Goal: Task Accomplishment & Management: Use online tool/utility

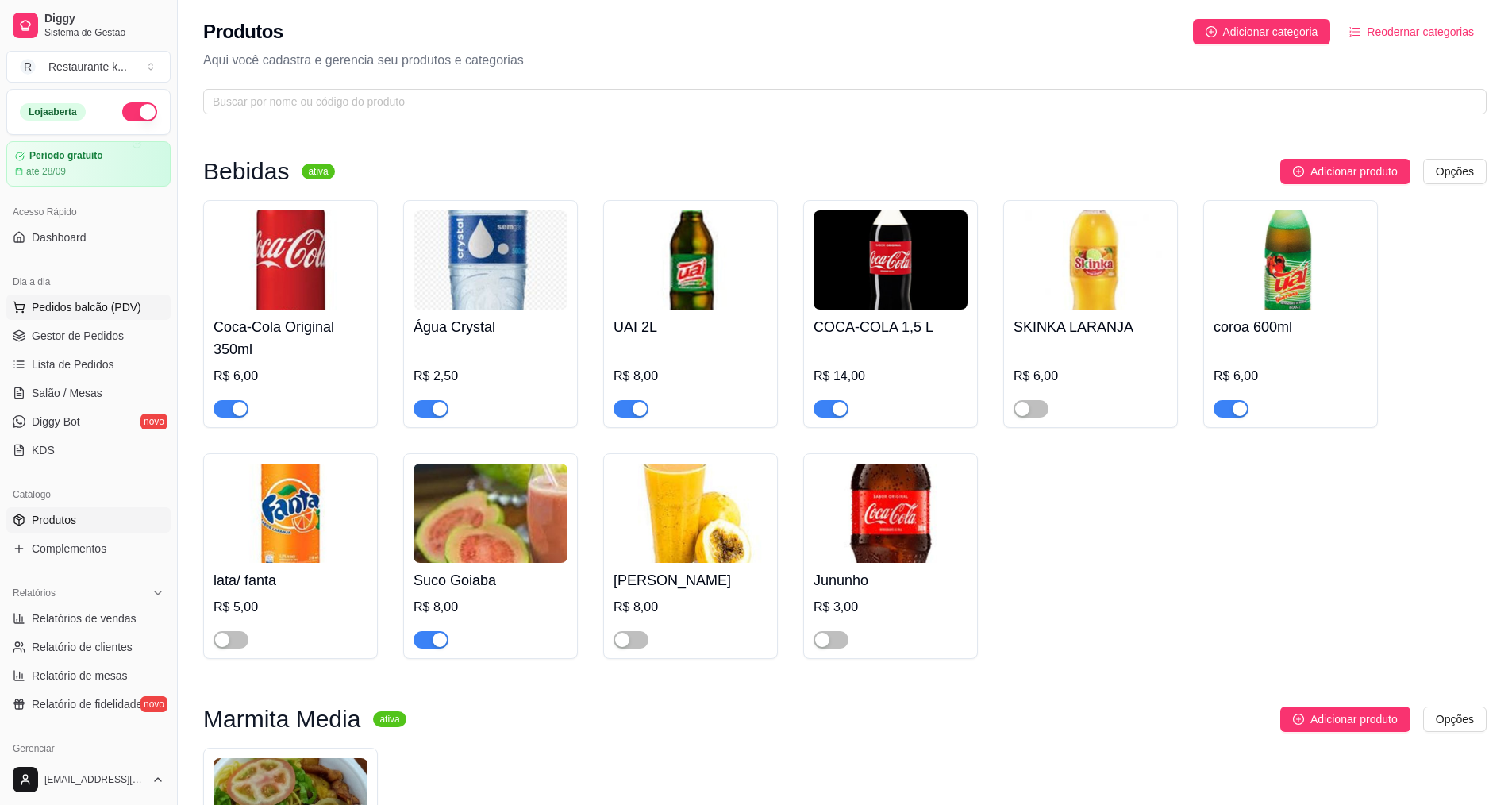
click at [95, 310] on span "Pedidos balcão (PDV)" at bounding box center [87, 307] width 109 height 16
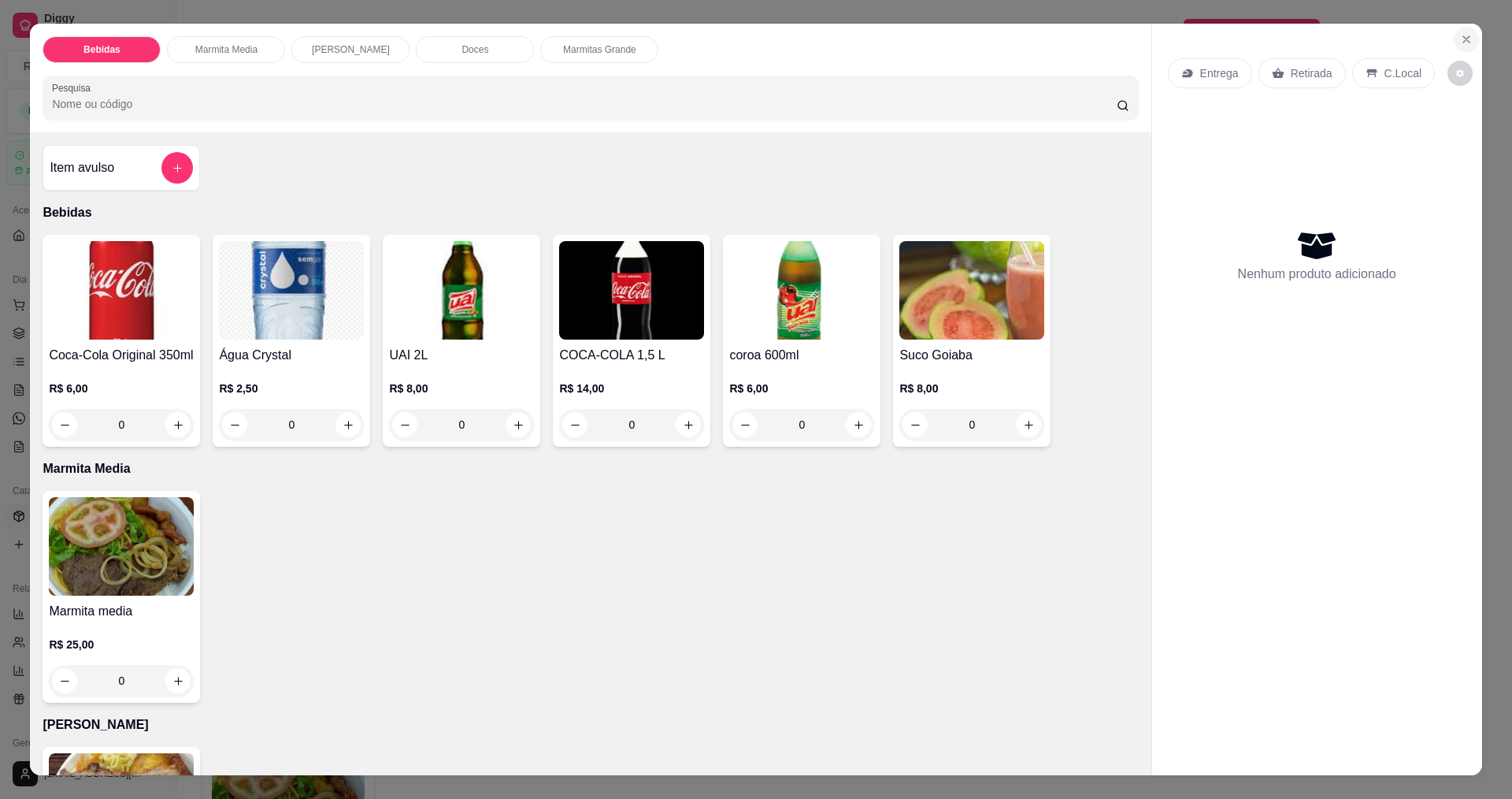
click at [1463, 41] on icon "Close" at bounding box center [1466, 39] width 7 height 7
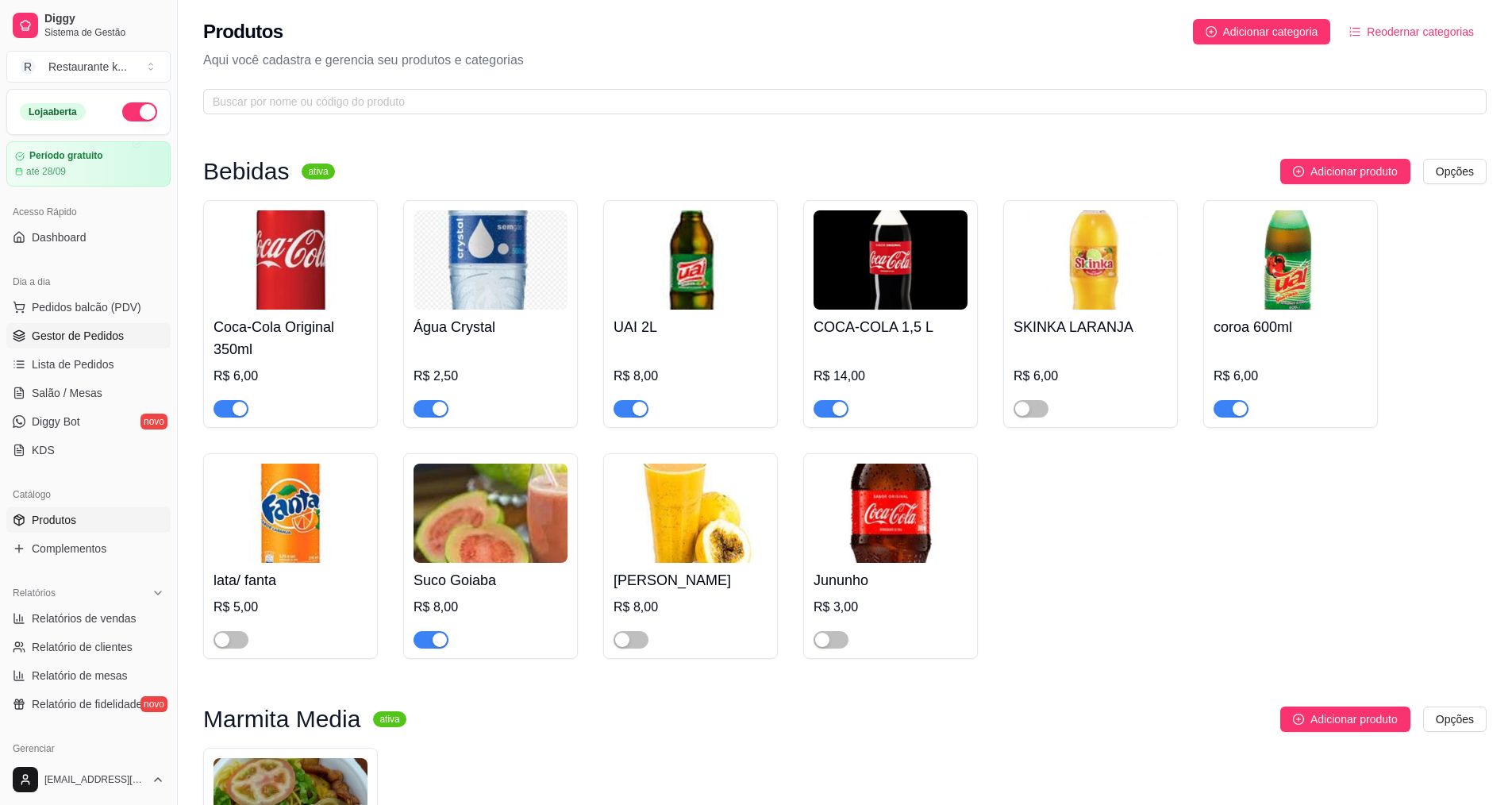
click at [88, 342] on span "Gestor de Pedidos" at bounding box center [78, 335] width 92 height 16
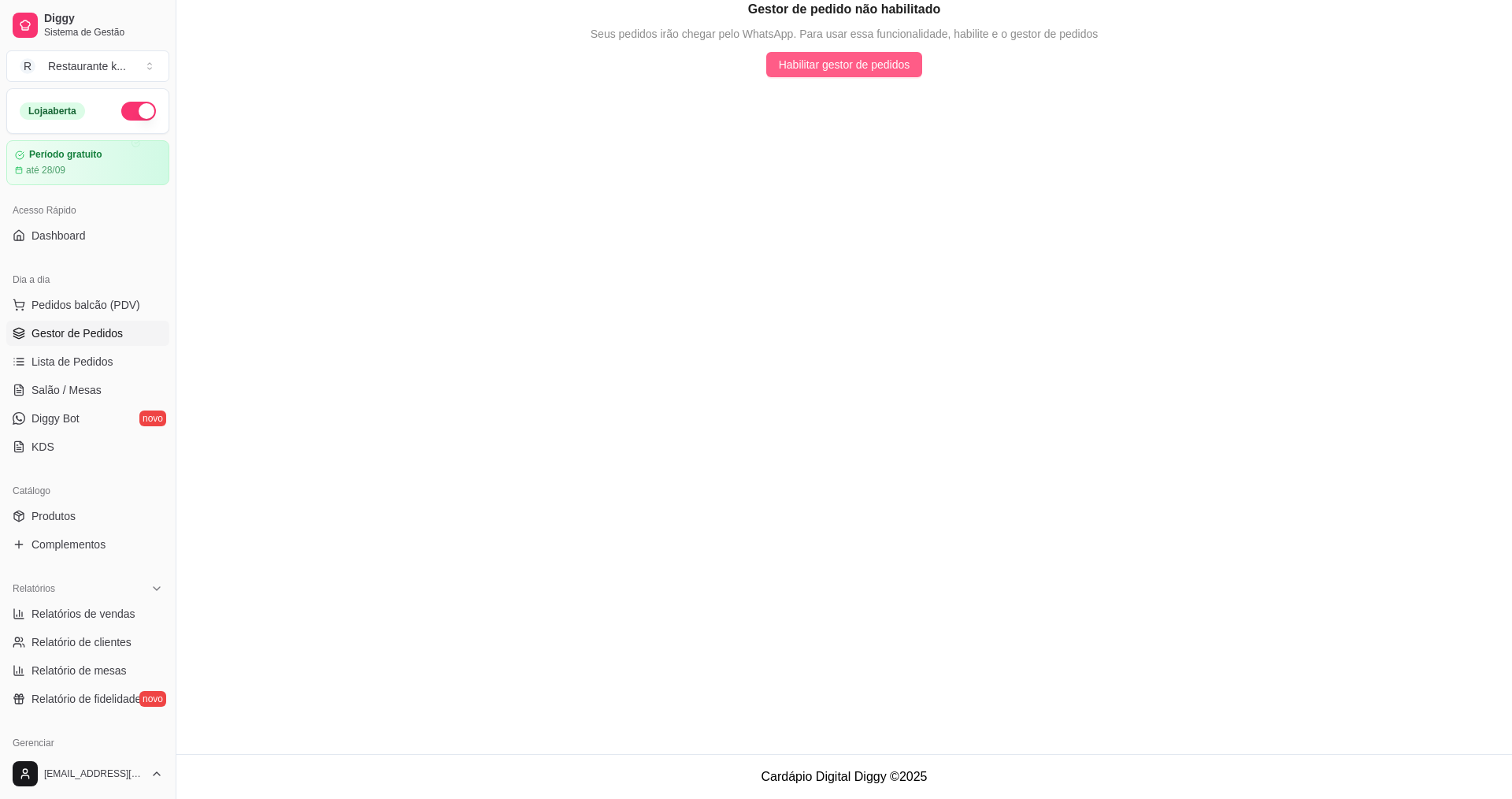
click at [864, 66] on span "Habilitar gestor de pedidos" at bounding box center [844, 65] width 131 height 18
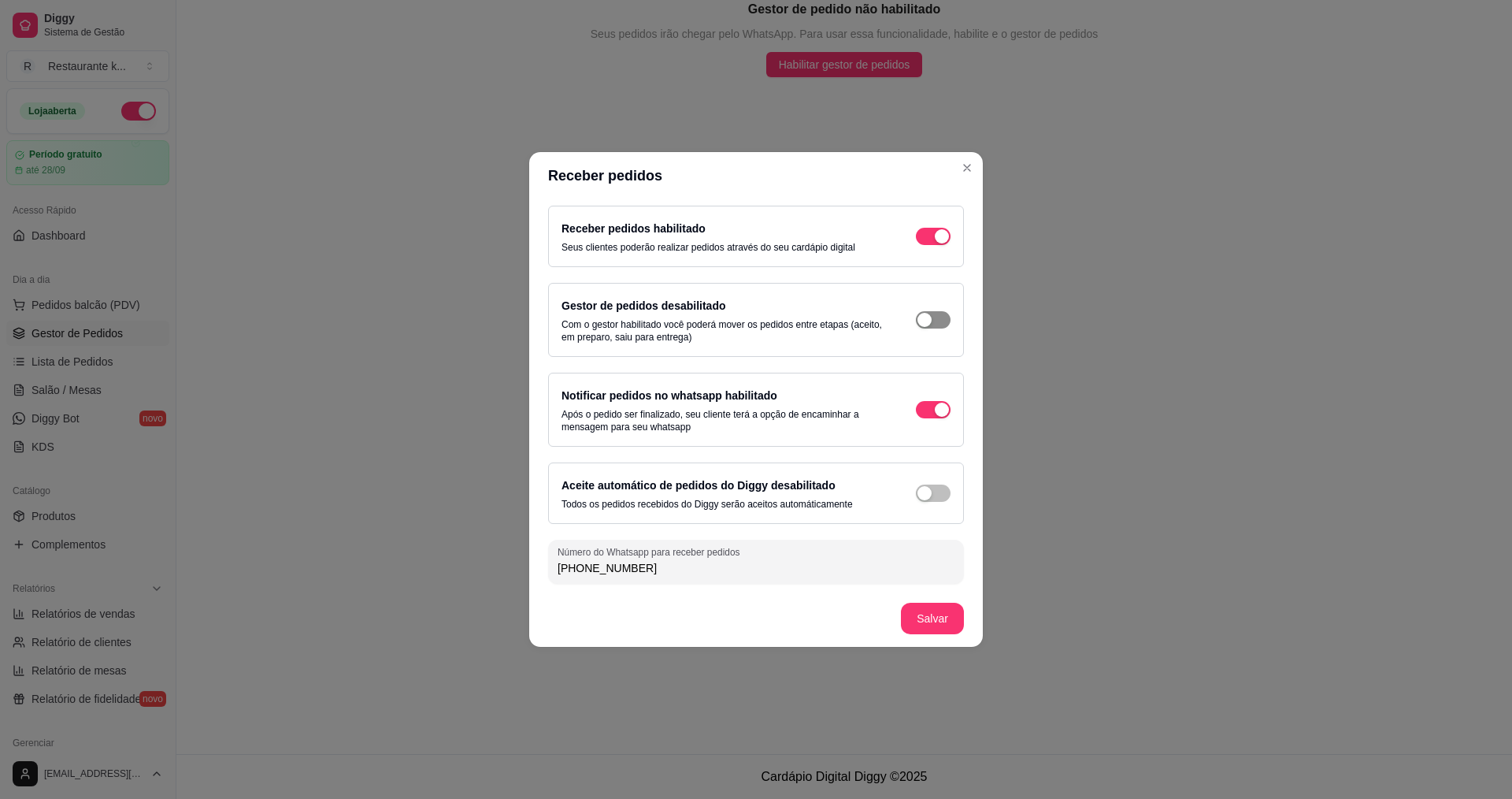
click at [924, 245] on span "button" at bounding box center [932, 236] width 35 height 18
click at [949, 245] on span "button" at bounding box center [932, 236] width 35 height 18
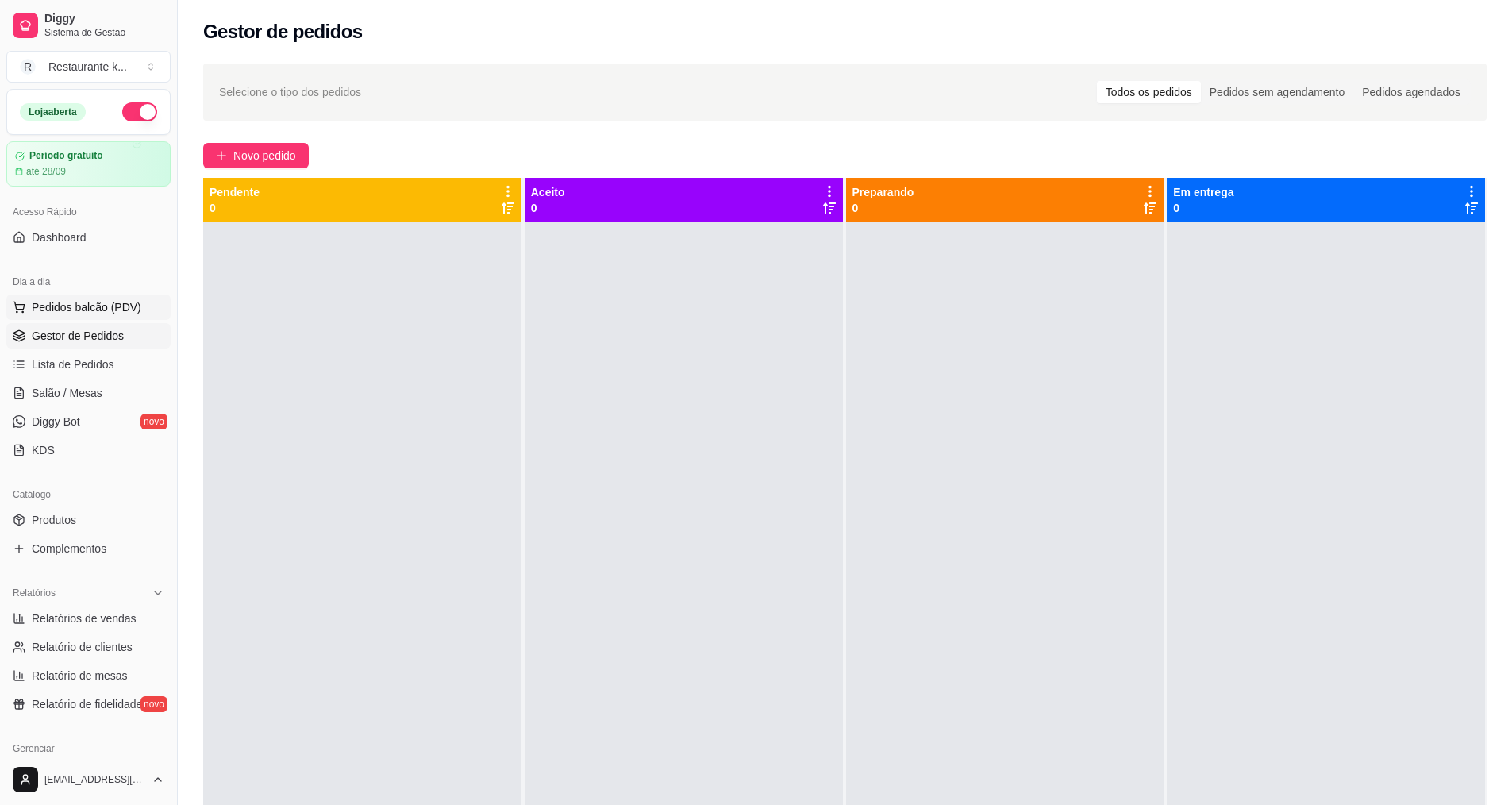
click at [116, 307] on span "Pedidos balcão (PDV)" at bounding box center [87, 307] width 109 height 16
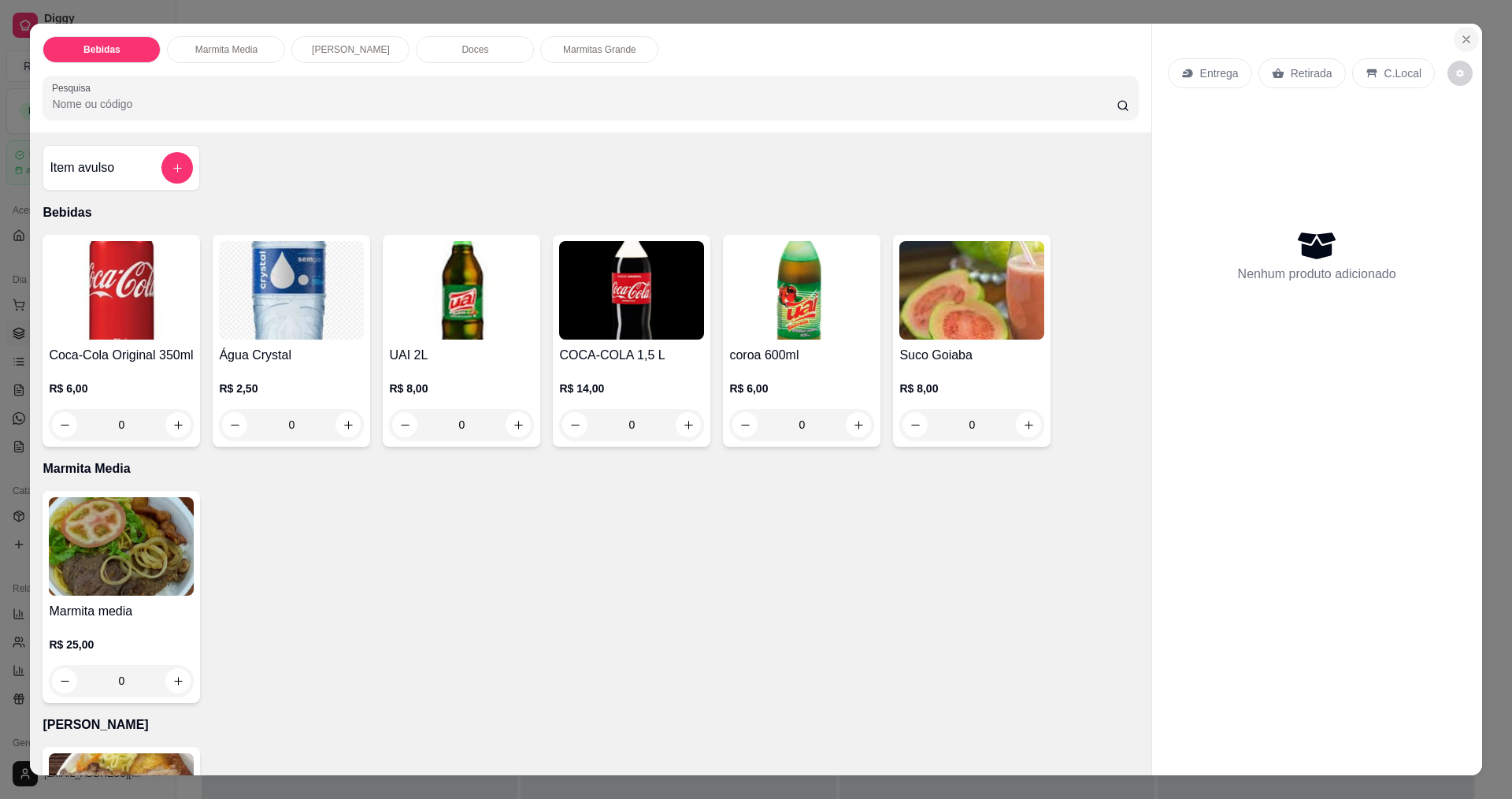
click at [1465, 44] on icon "Close" at bounding box center [1465, 38] width 12 height 12
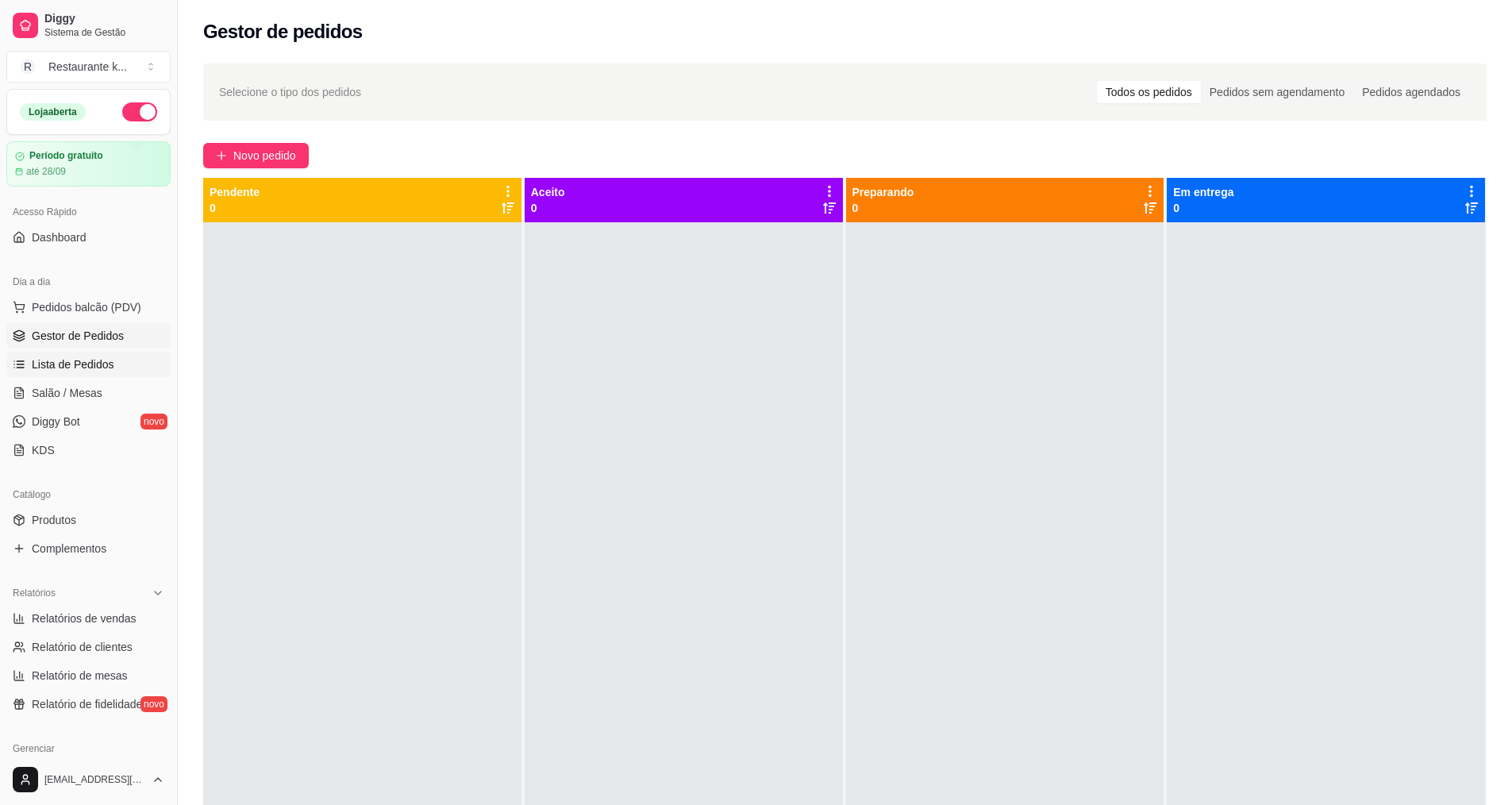
click at [95, 361] on span "Lista de Pedidos" at bounding box center [73, 364] width 82 height 16
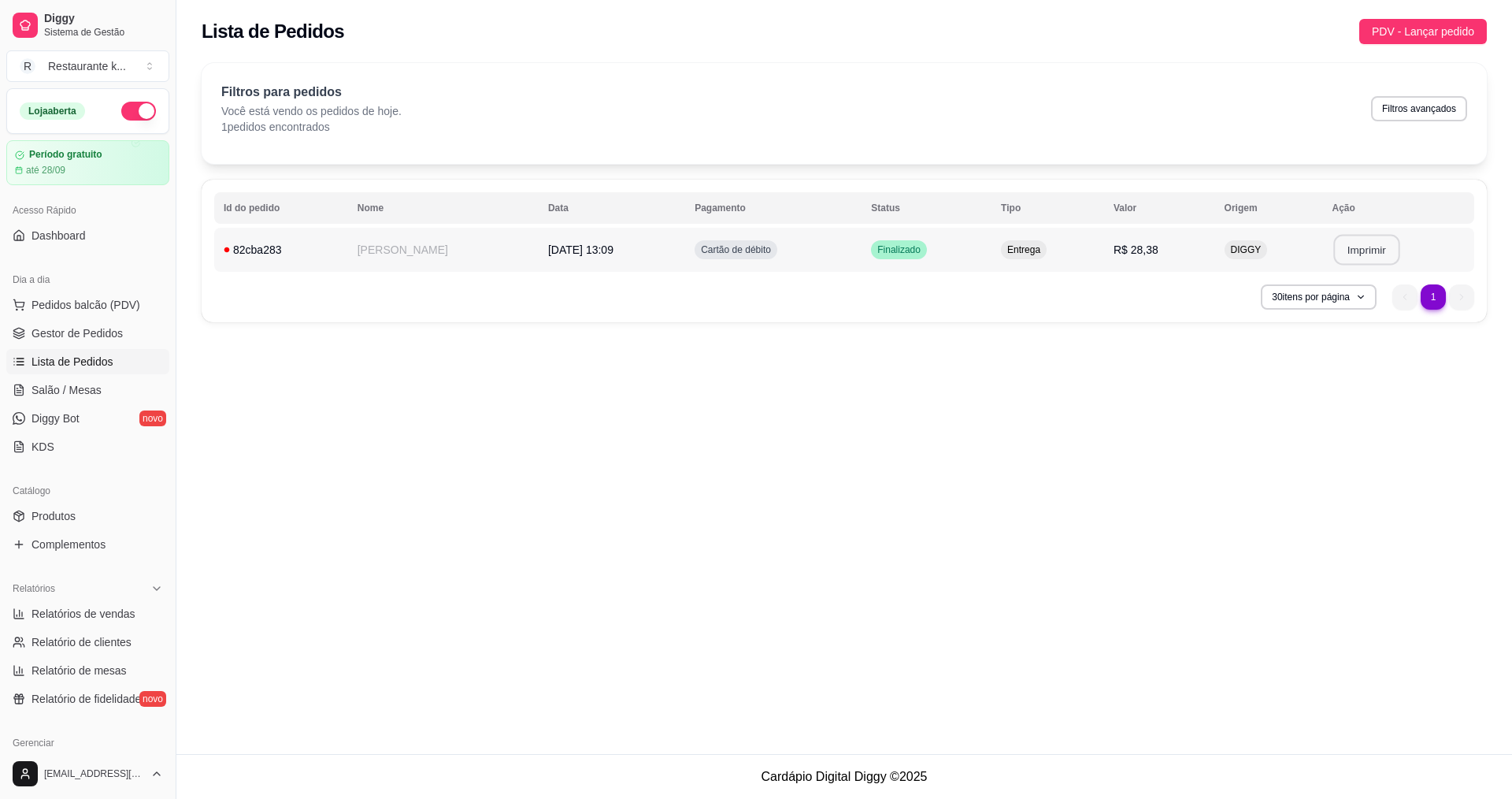
click at [1365, 260] on button "Imprimir" at bounding box center [1366, 250] width 66 height 31
